Goal: Navigation & Orientation: Find specific page/section

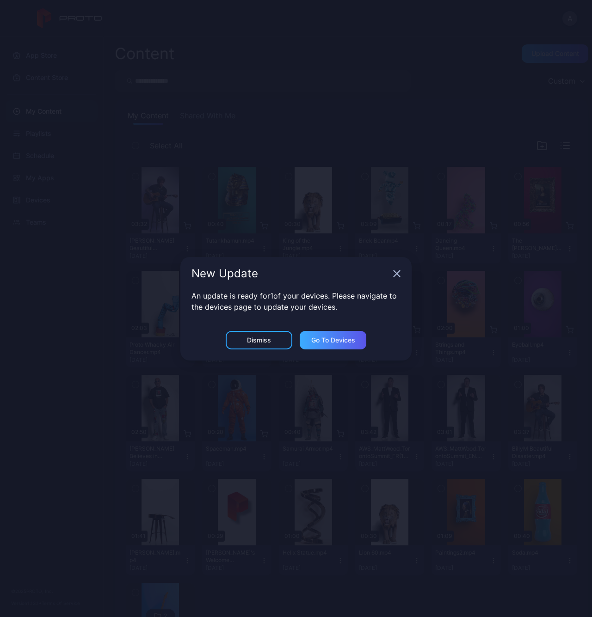
click at [321, 339] on div "Go to devices" at bounding box center [333, 340] width 44 height 7
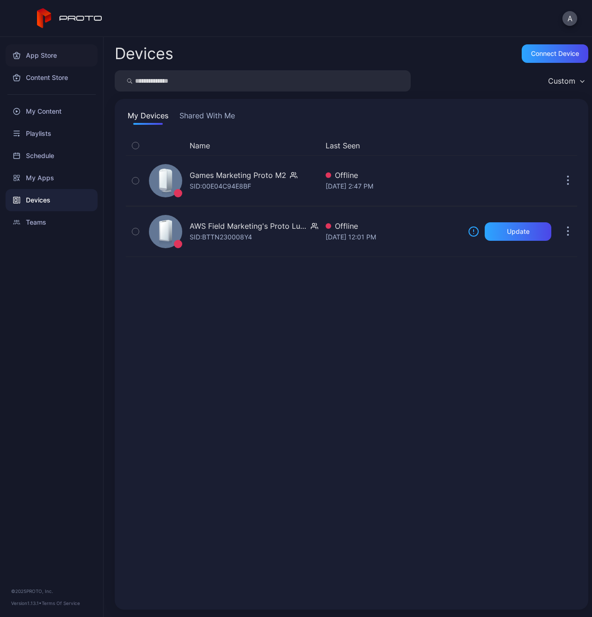
click at [45, 54] on div "App Store" at bounding box center [52, 55] width 92 height 22
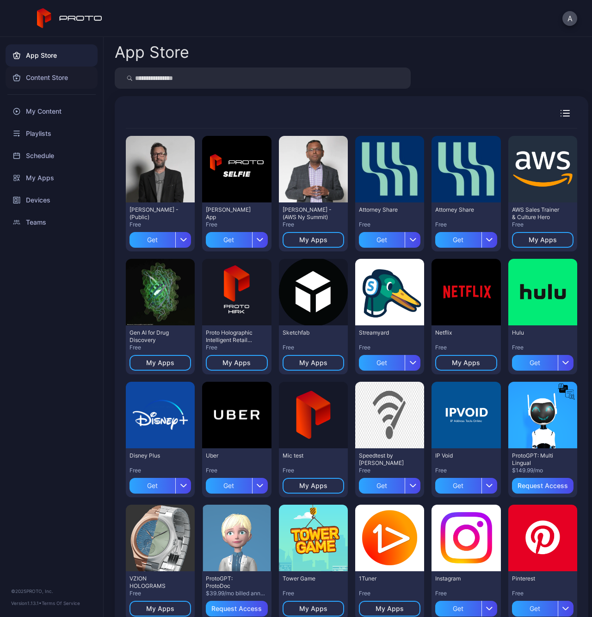
click at [58, 80] on div "Content Store" at bounding box center [52, 78] width 92 height 22
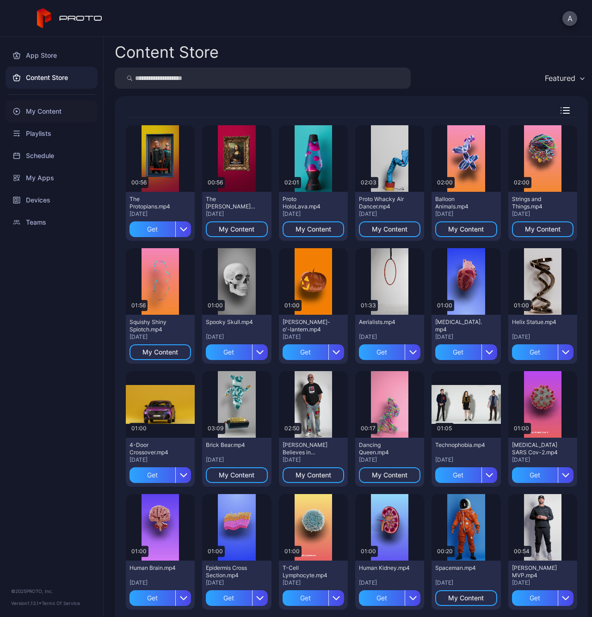
click at [56, 116] on div "My Content" at bounding box center [52, 111] width 92 height 22
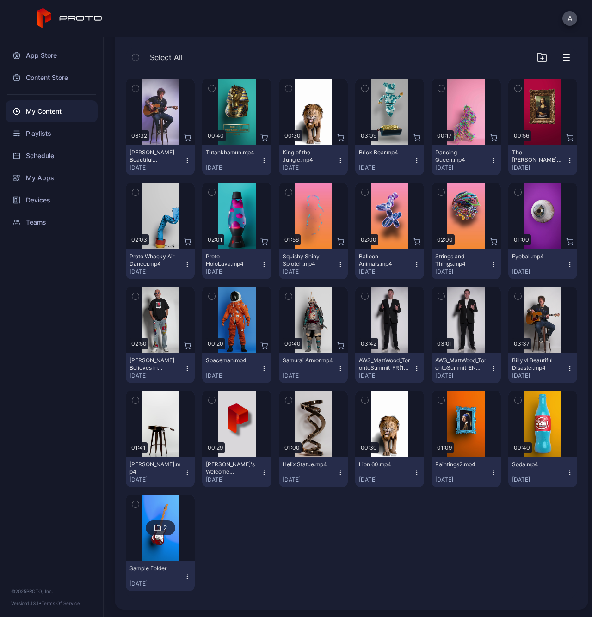
scroll to position [88, 0]
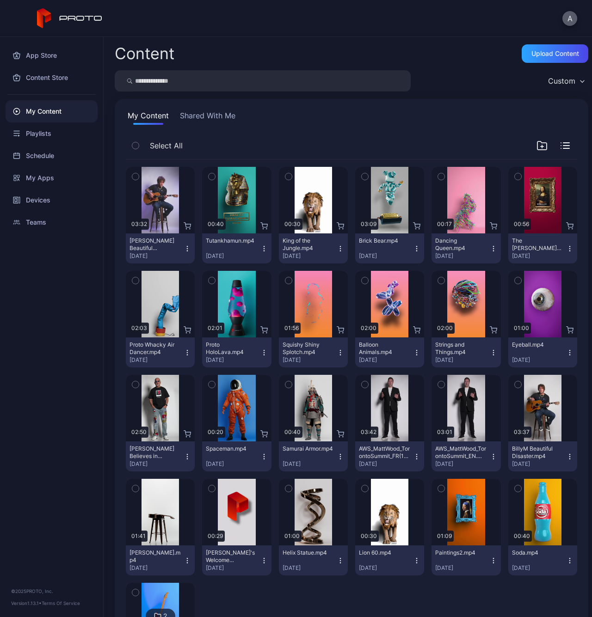
click at [573, 20] on button "A" at bounding box center [569, 18] width 15 height 15
